Goal: Communication & Community: Answer question/provide support

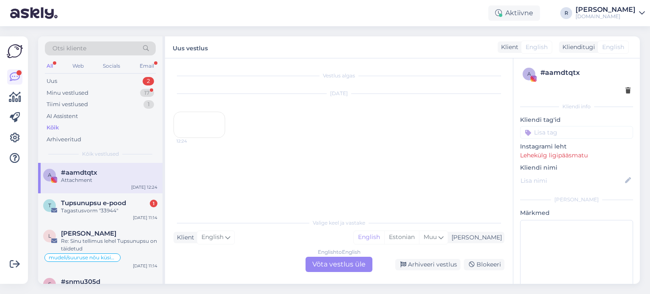
scroll to position [4, 0]
drag, startPoint x: 51, startPoint y: 88, endPoint x: 49, endPoint y: 79, distance: 8.6
click at [51, 87] on div "Minu vestlused 17" at bounding box center [100, 93] width 111 height 12
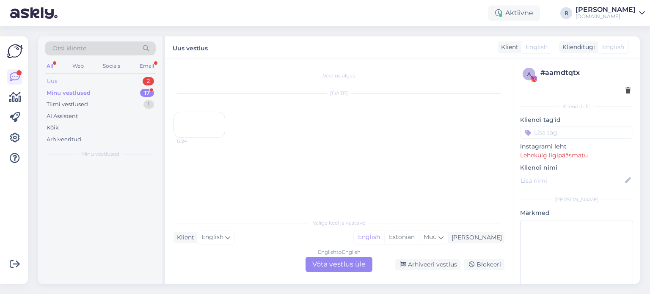
click at [49, 79] on div "Uus" at bounding box center [52, 81] width 11 height 8
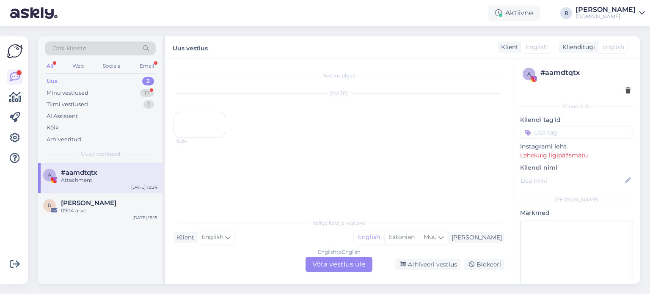
click at [347, 269] on div "English to English Võta vestlus üle" at bounding box center [338, 264] width 67 height 15
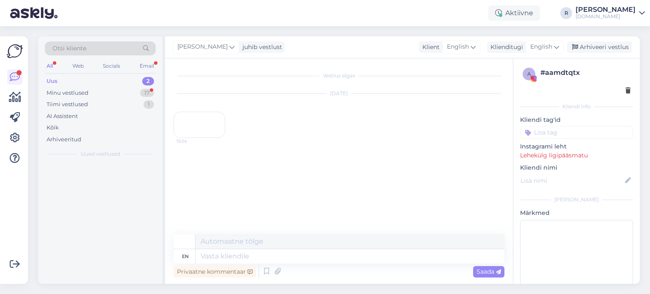
scroll to position [0, 0]
click at [151, 58] on div "Otsi kliente" at bounding box center [100, 50] width 111 height 19
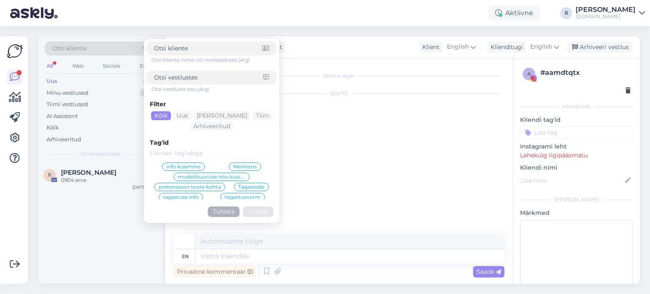
click at [147, 68] on div "Otsi kliente nime või meiliaadressi järgi Otsi vestluste sisu järgi Filter Kõik…" at bounding box center [211, 130] width 130 height 179
click at [140, 68] on div "Email" at bounding box center [147, 65] width 18 height 11
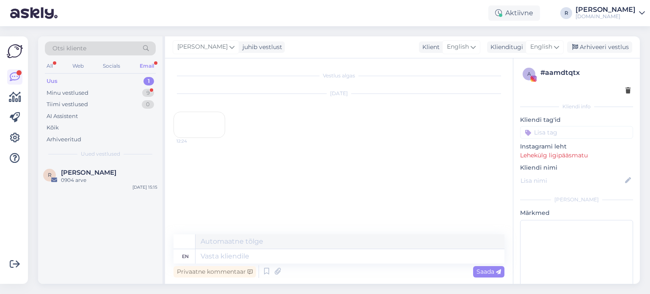
click at [42, 60] on div "Otsi kliente All Web Socials Email Uus 1 Minu vestlused 9 Tiimi vestlused 0 AI …" at bounding box center [100, 99] width 124 height 126
click at [51, 63] on div "All" at bounding box center [50, 65] width 10 height 11
click at [69, 91] on div "Minu vestlused" at bounding box center [68, 93] width 42 height 8
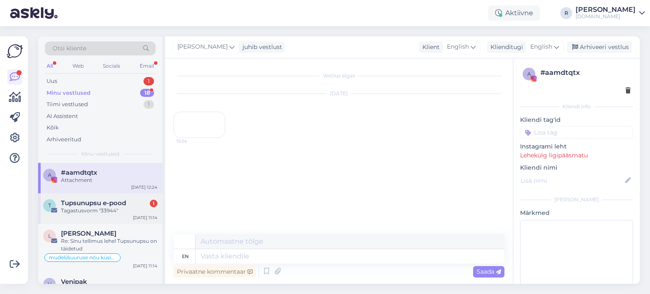
click at [90, 208] on div "Tagastusvorm "33944"" at bounding box center [109, 211] width 96 height 8
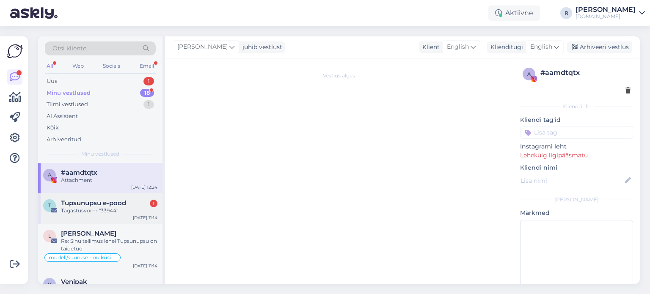
scroll to position [1368, 0]
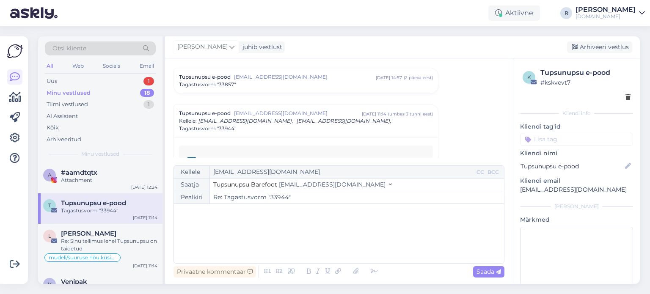
type input "Re: Tagastusvorm "#34004""
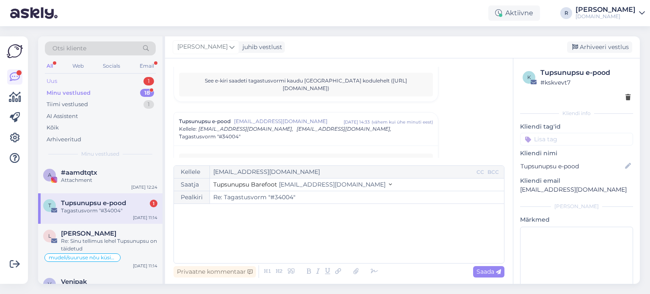
click at [58, 83] on div "Uus 1" at bounding box center [100, 81] width 111 height 12
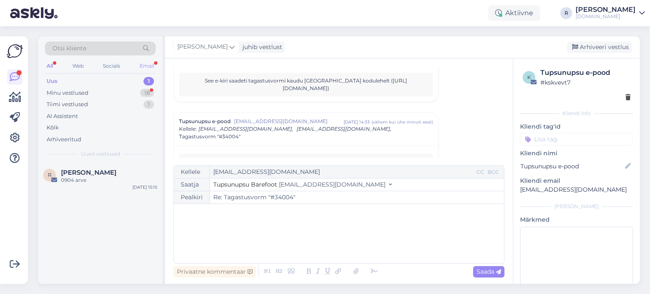
click at [148, 67] on div "Email" at bounding box center [147, 65] width 18 height 11
click at [49, 65] on div "All" at bounding box center [50, 65] width 10 height 11
click at [56, 130] on div "Kõik" at bounding box center [53, 128] width 12 height 8
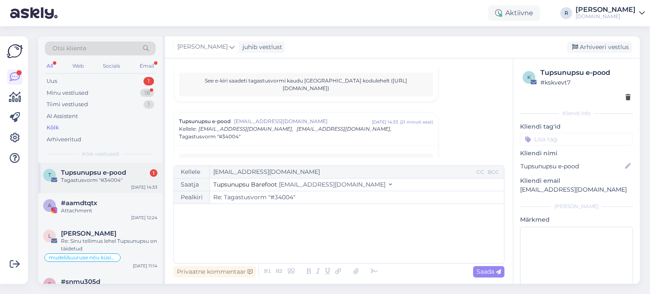
click at [80, 183] on div "Tagastusvorm "#34004"" at bounding box center [109, 180] width 96 height 8
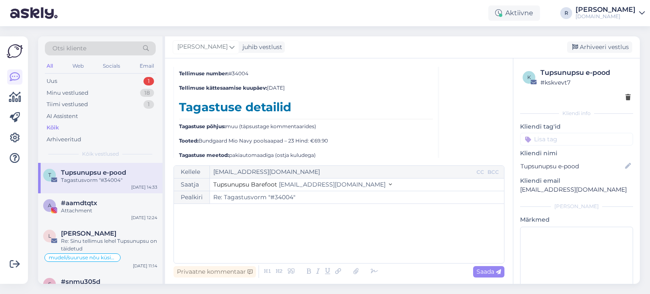
scroll to position [1519, 0]
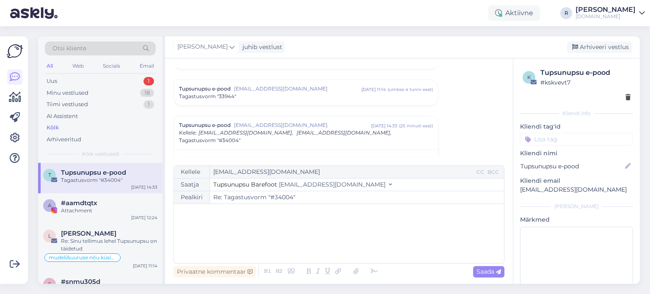
click at [358, 93] on div "Tagastusvorm "33944"" at bounding box center [306, 97] width 254 height 8
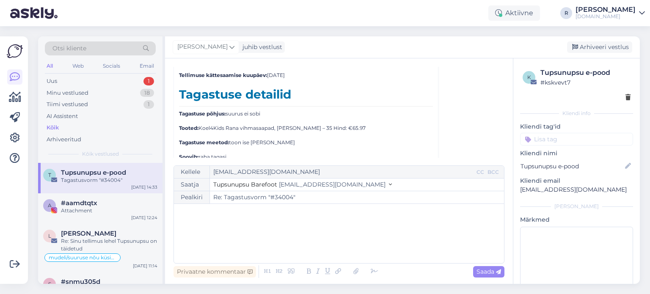
scroll to position [1537, 0]
click at [58, 80] on div "Uus 1" at bounding box center [100, 81] width 111 height 12
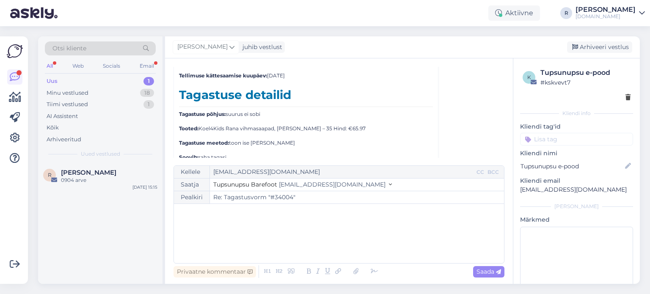
click at [52, 65] on div "All" at bounding box center [50, 65] width 10 height 11
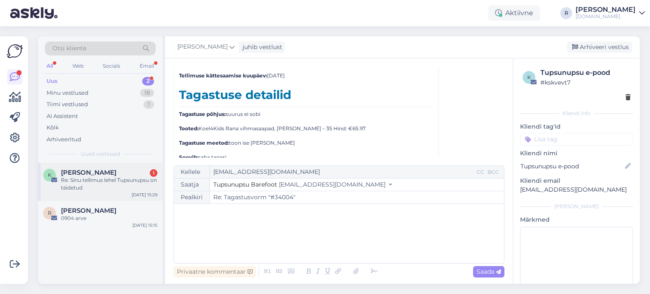
click at [84, 183] on div "Re: Sinu tellimus lehel Tupsunupsu on täidetud" at bounding box center [109, 183] width 96 height 15
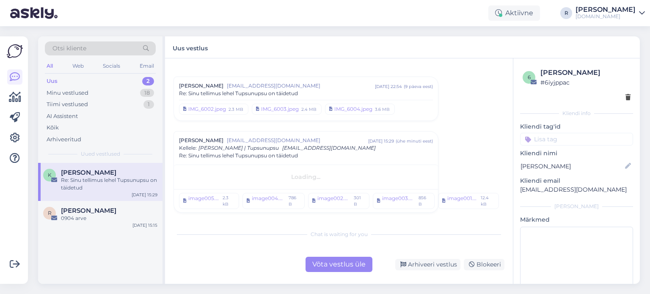
scroll to position [12, 0]
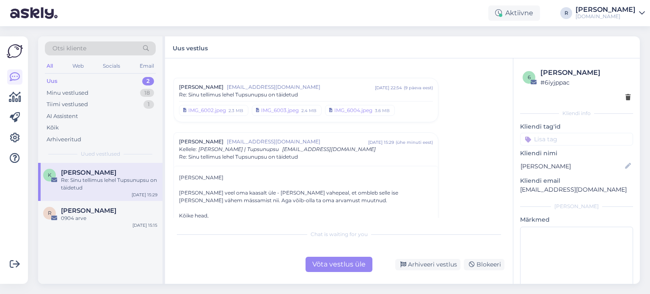
click at [340, 264] on div "Võta vestlus üle" at bounding box center [338, 264] width 67 height 15
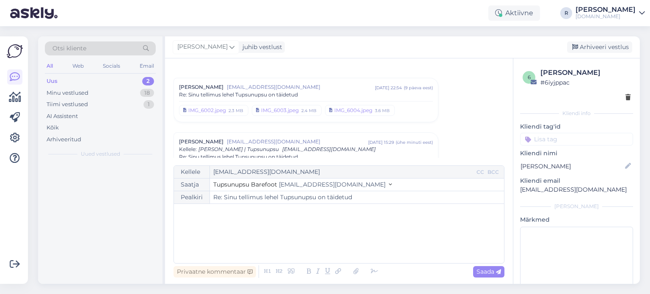
scroll to position [77, 0]
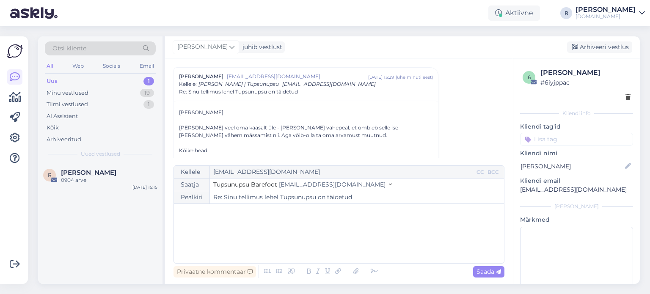
click at [210, 213] on p "﻿" at bounding box center [338, 212] width 321 height 9
click at [371, 274] on icon at bounding box center [374, 272] width 13 height 12
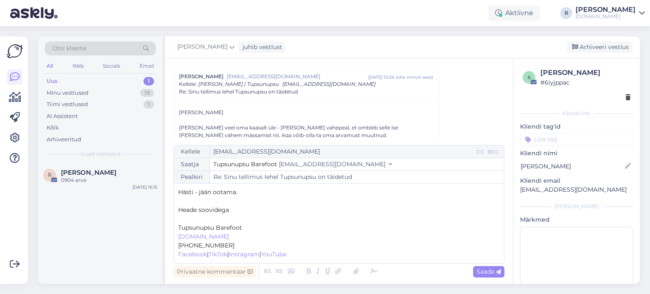
click at [198, 217] on p "﻿" at bounding box center [338, 218] width 321 height 9
drag, startPoint x: 197, startPoint y: 194, endPoint x: 198, endPoint y: 213, distance: 18.7
click at [196, 194] on span "Hästi - jään ootama." at bounding box center [207, 192] width 59 height 8
click at [489, 269] on span "Saada" at bounding box center [488, 272] width 25 height 8
type input "Re: Re: Sinu tellimus lehel Tupsunupsu on täidetud"
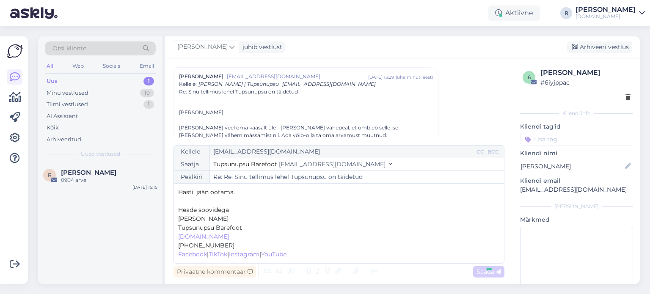
scroll to position [2115, 0]
